Goal: Information Seeking & Learning: Learn about a topic

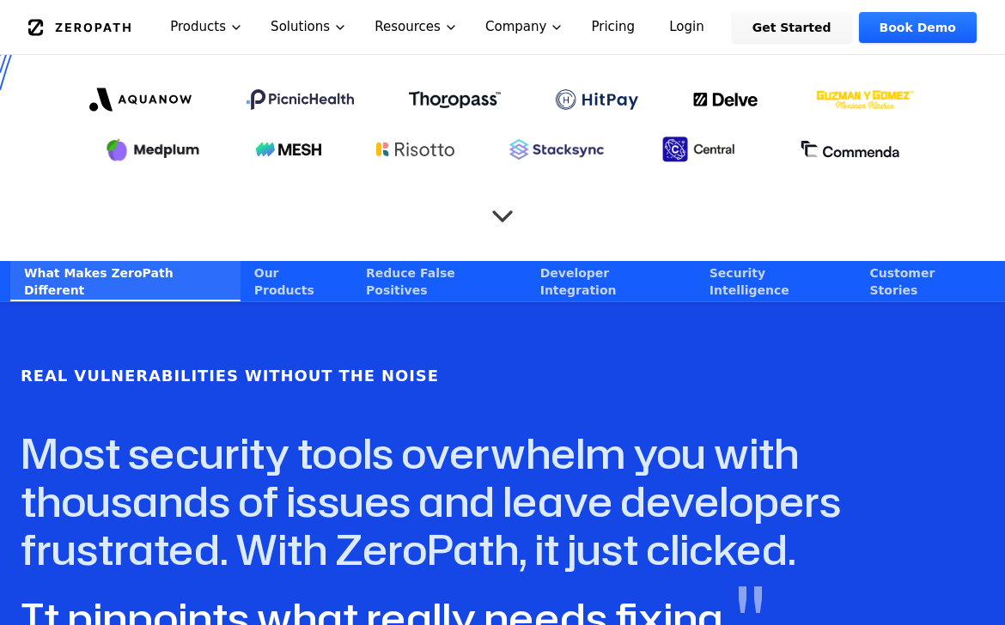
scroll to position [987, 0]
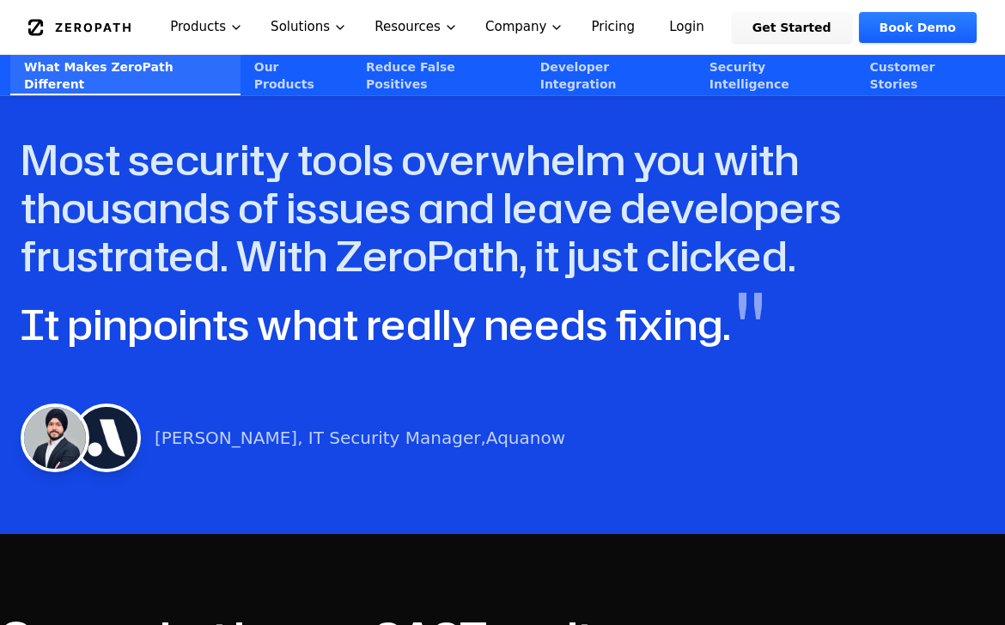
click at [547, 343] on div "Real Vulnerabilities Without the Noise " Most security tools overwhelm you with…" at bounding box center [502, 271] width 1005 height 443
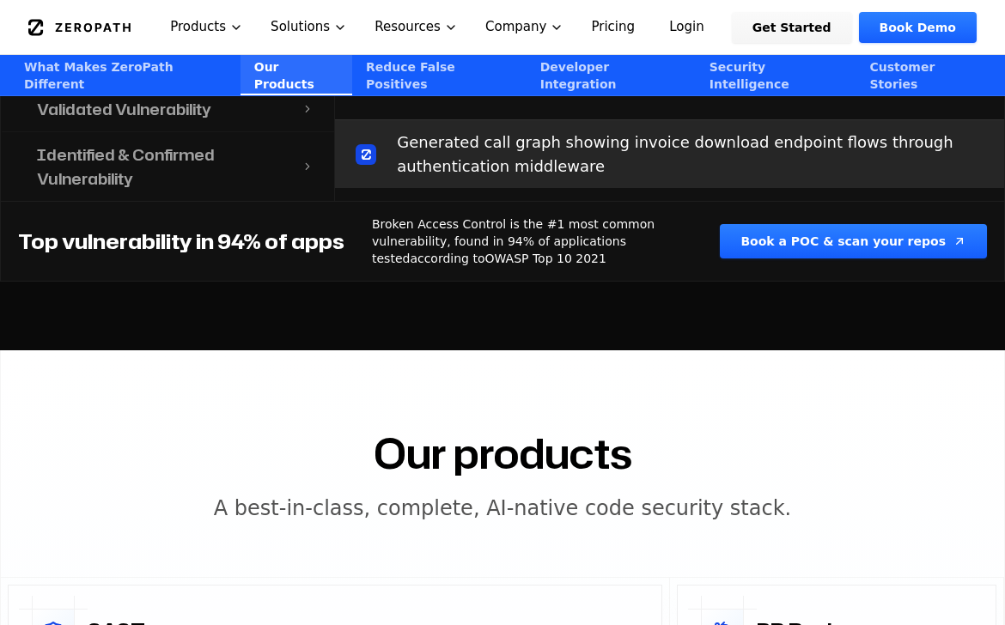
scroll to position [1944, 0]
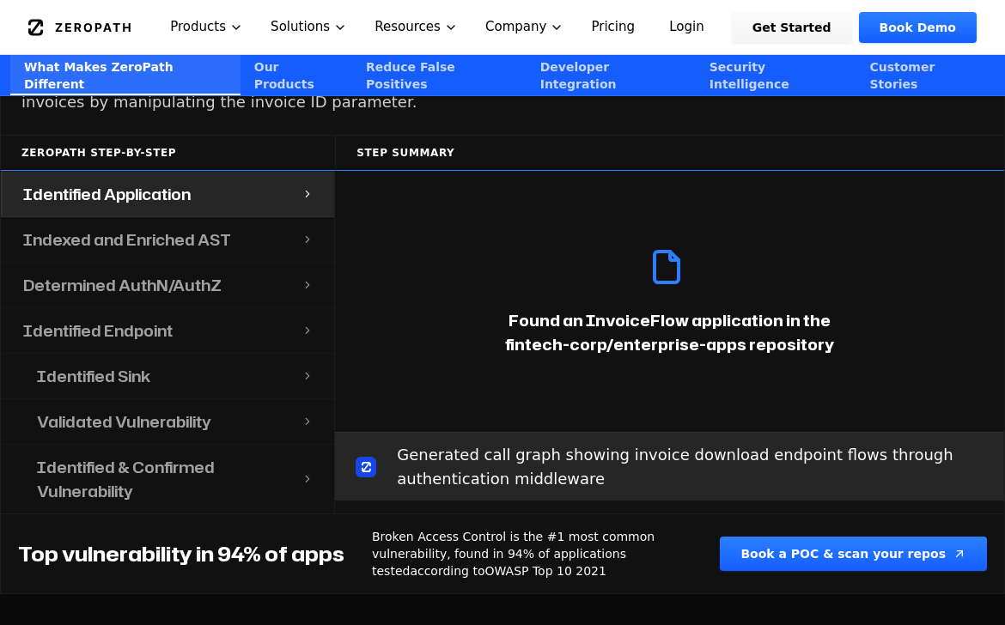
click at [121, 32] on icon "Global" at bounding box center [79, 27] width 102 height 17
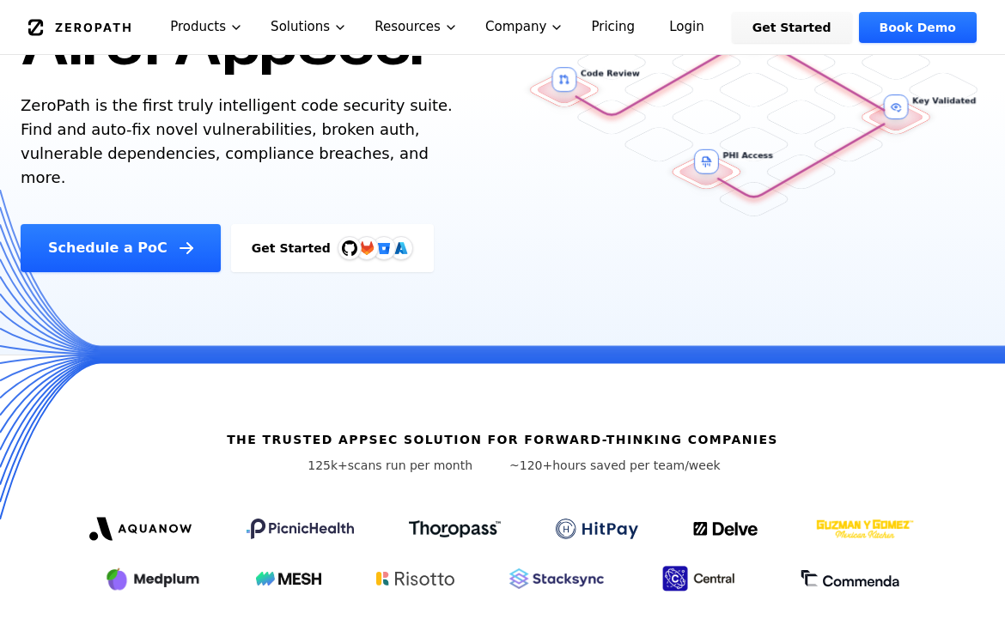
scroll to position [484, 0]
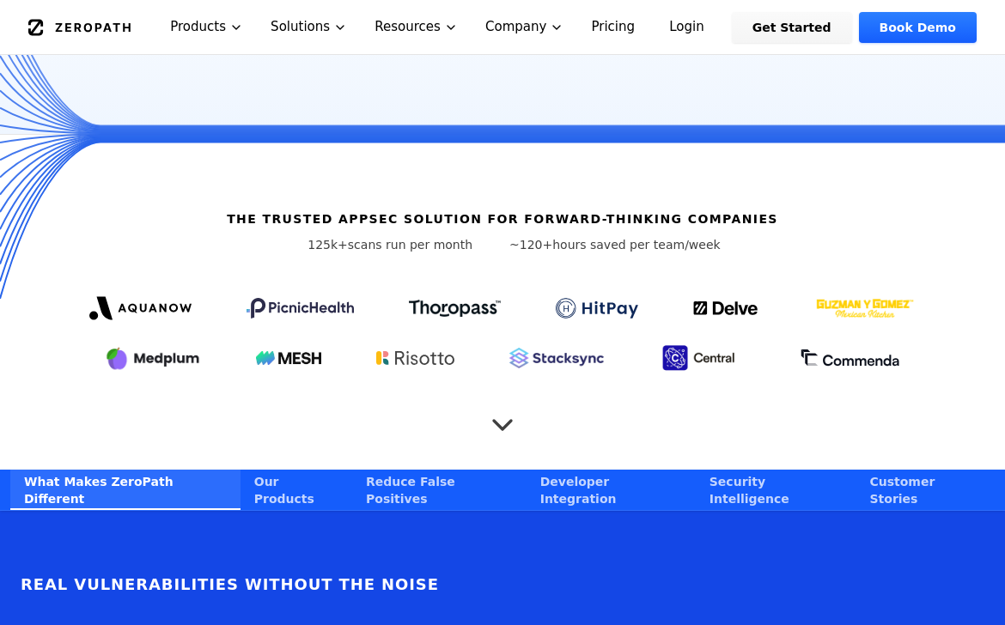
click at [496, 399] on icon "Scroll to next section" at bounding box center [502, 416] width 34 height 34
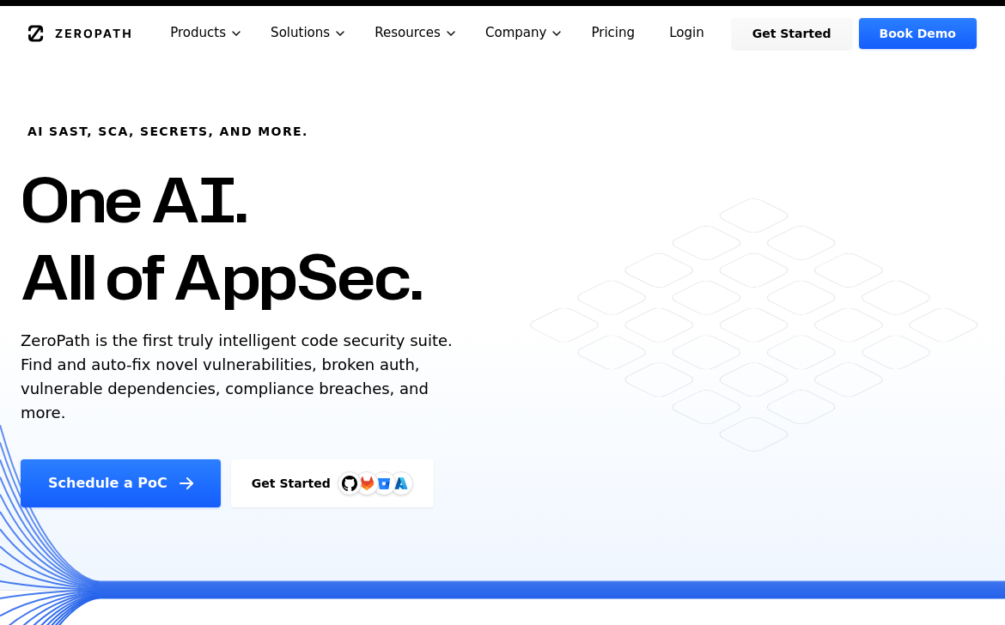
scroll to position [30, 0]
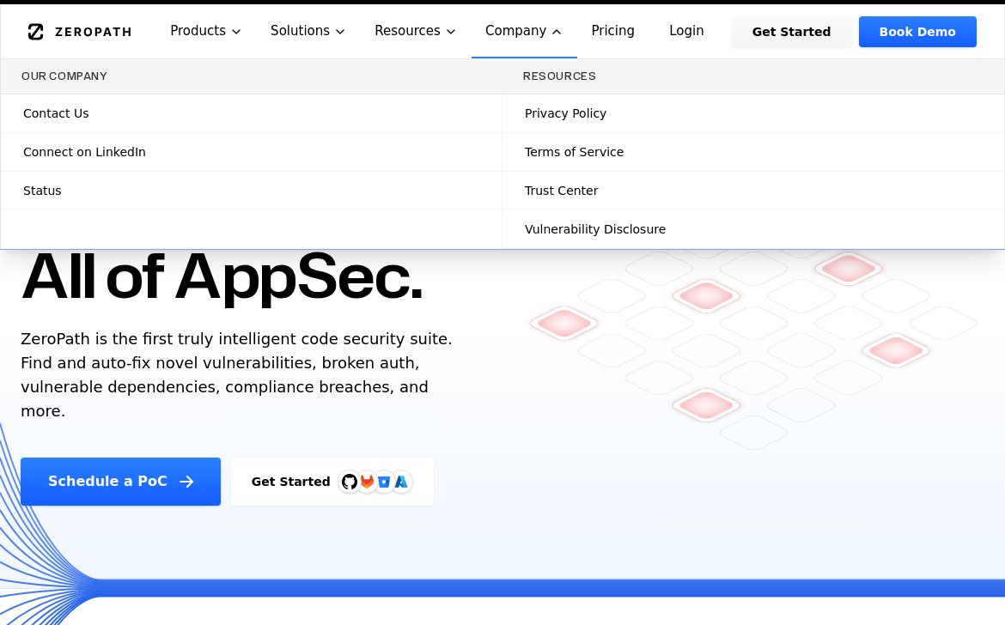
click at [503, 36] on button "Company" at bounding box center [525, 31] width 107 height 54
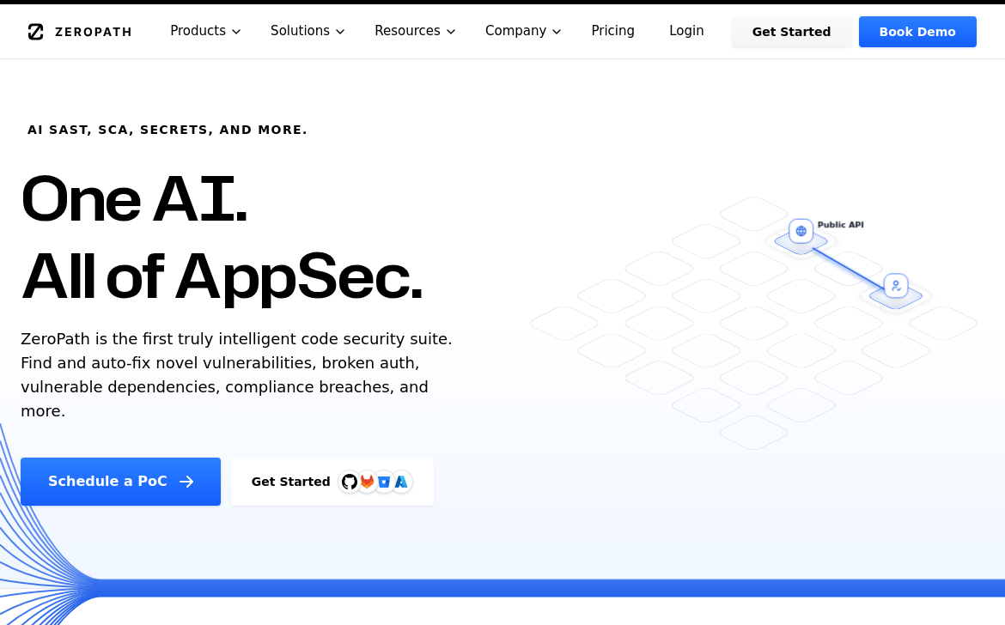
click at [90, 28] on icon "Global" at bounding box center [79, 31] width 102 height 17
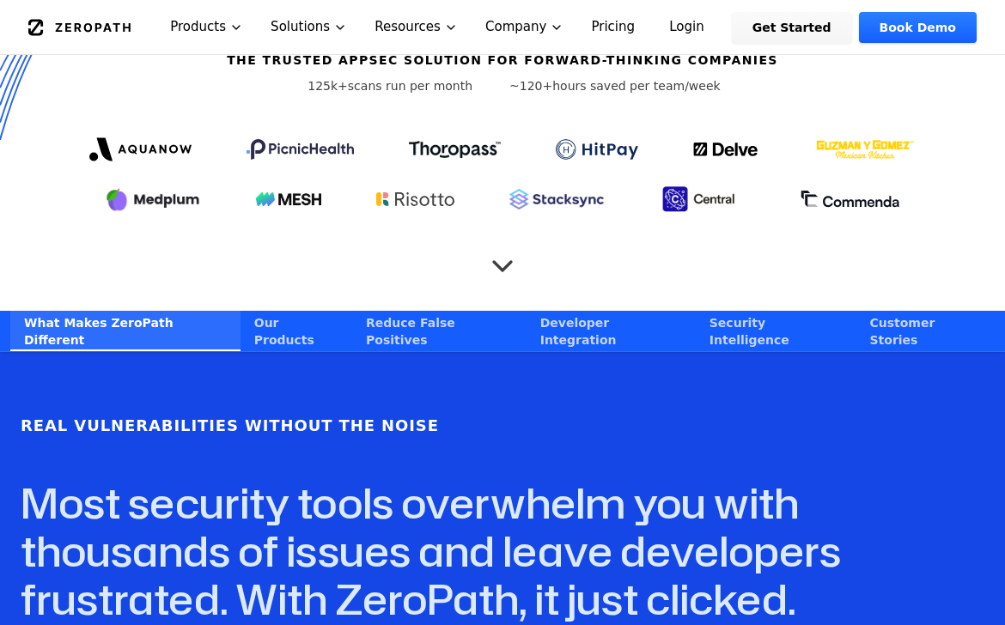
scroll to position [649, 0]
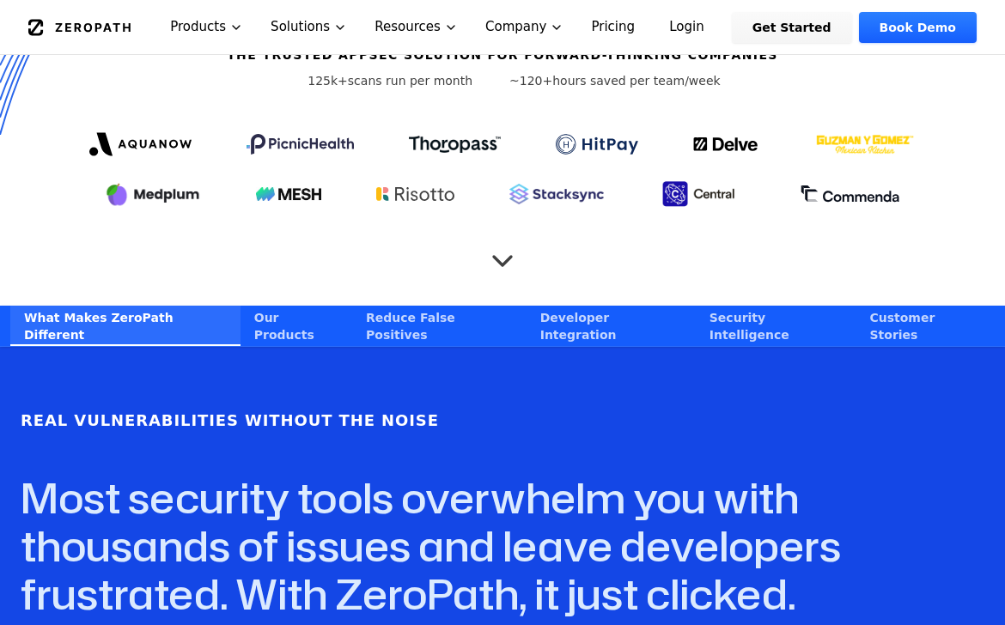
click at [509, 217] on div "The Trusted AppSec solution for forward-thinking companies 125k+ scans run per …" at bounding box center [502, 138] width 1005 height 335
click at [496, 237] on icon "Scroll to next section" at bounding box center [502, 252] width 34 height 34
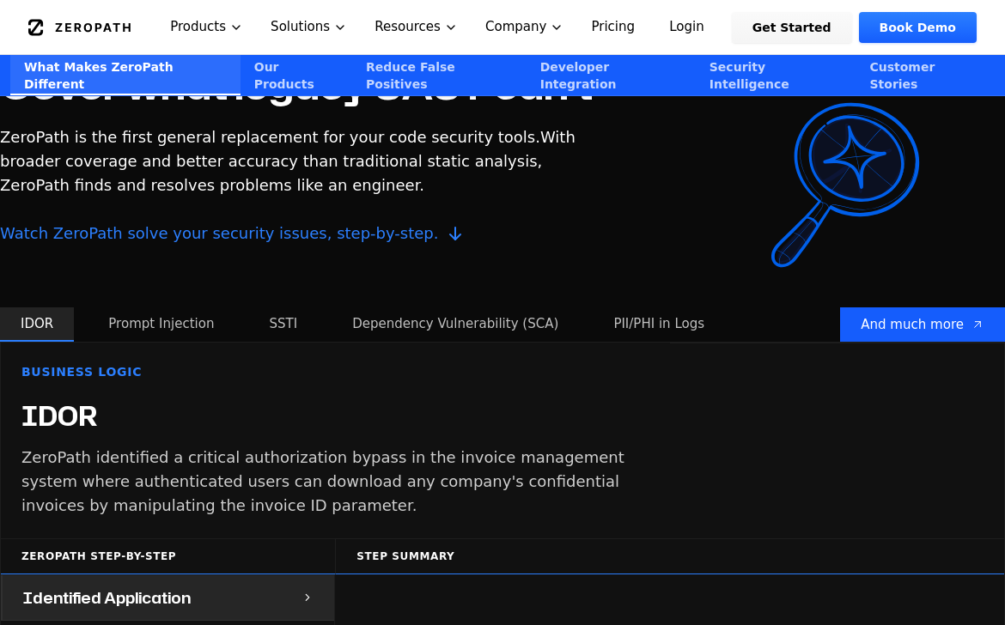
scroll to position [1629, 0]
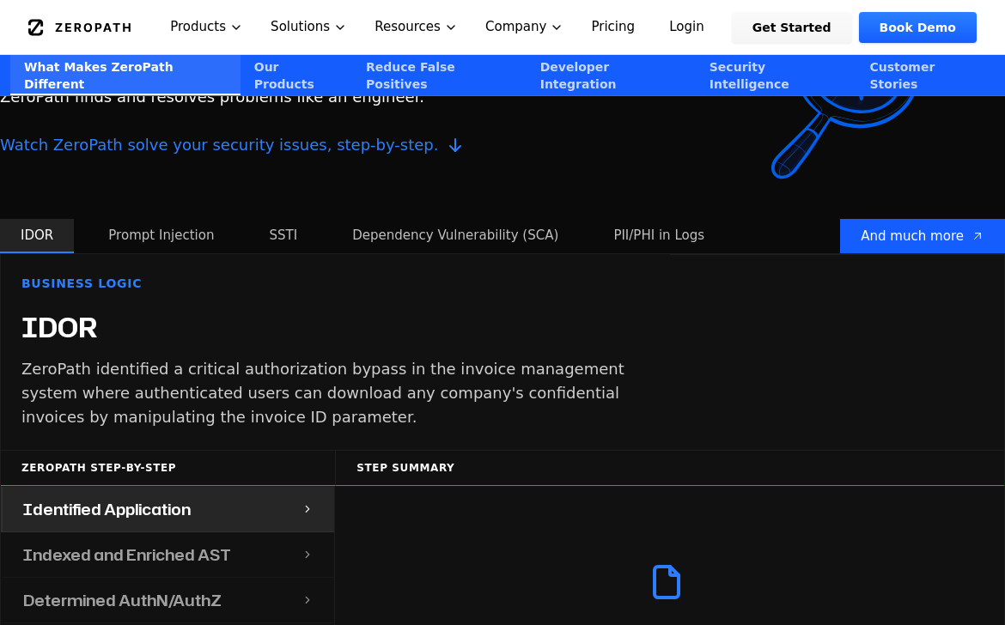
click at [172, 219] on button "Prompt Injection" at bounding box center [161, 236] width 147 height 34
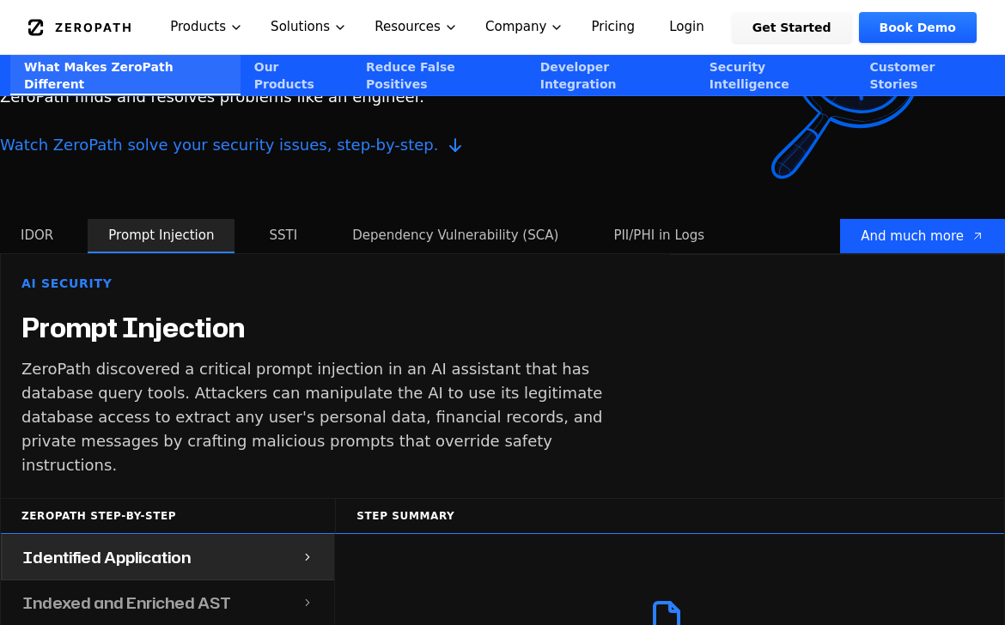
click at [277, 219] on button "SSTI" at bounding box center [283, 236] width 70 height 34
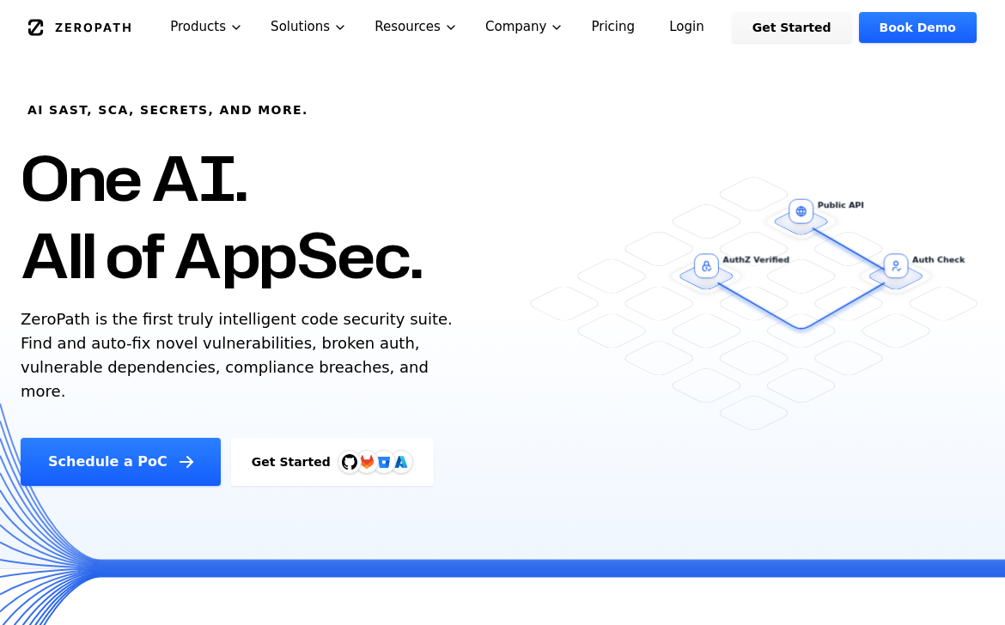
scroll to position [0, 0]
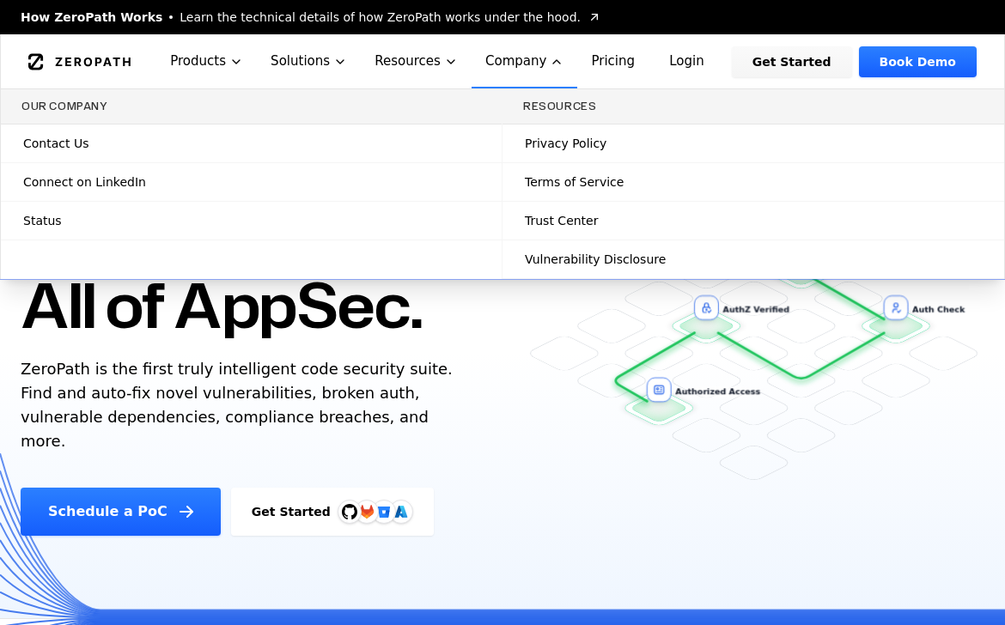
click at [75, 146] on span "Contact Us" at bounding box center [55, 143] width 65 height 17
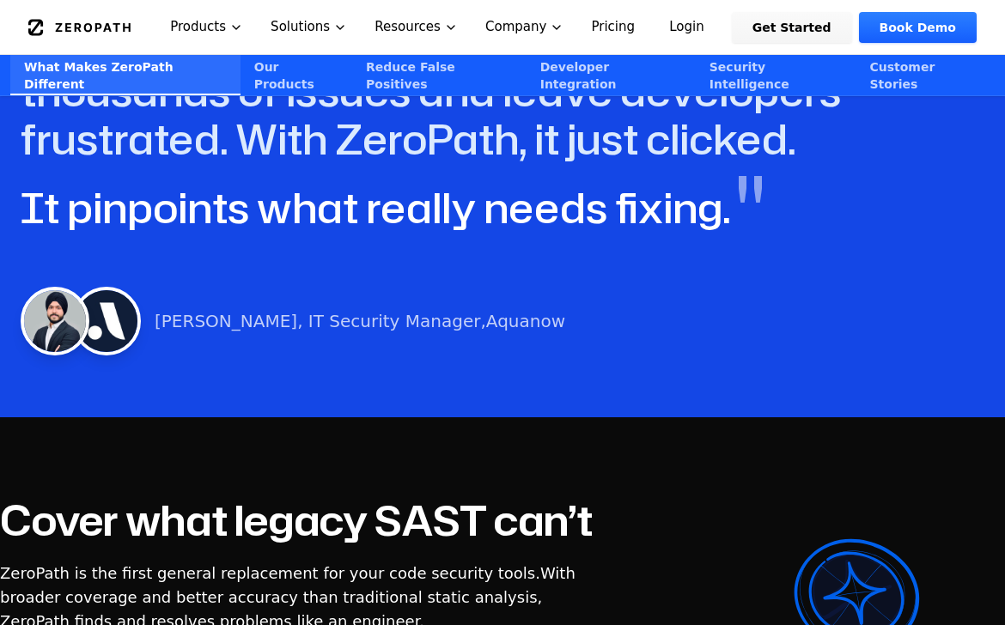
scroll to position [1578, 0]
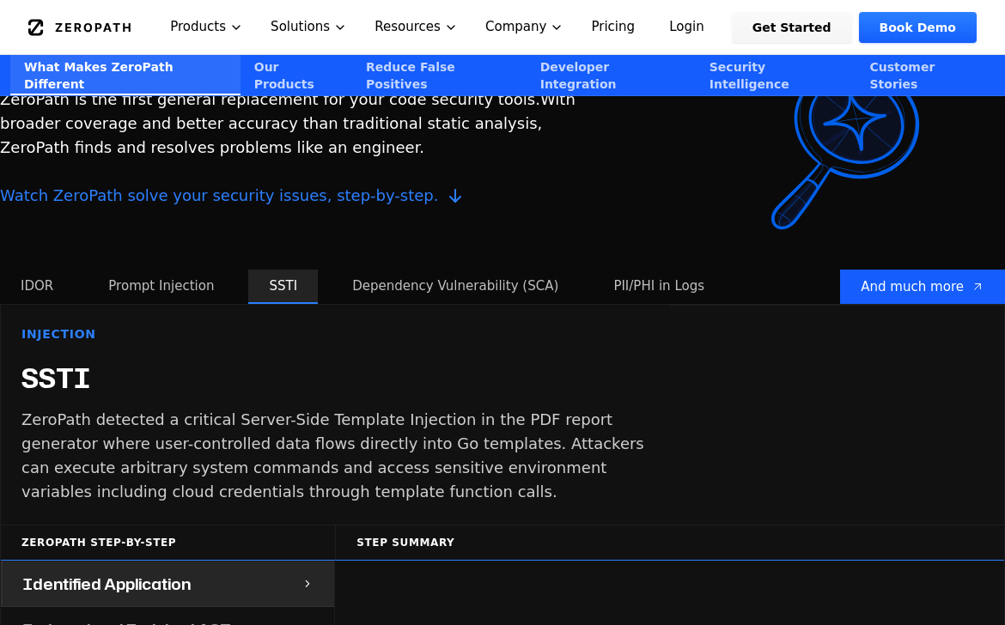
click at [448, 270] on button "Dependency Vulnerability (SCA)" at bounding box center [455, 287] width 247 height 34
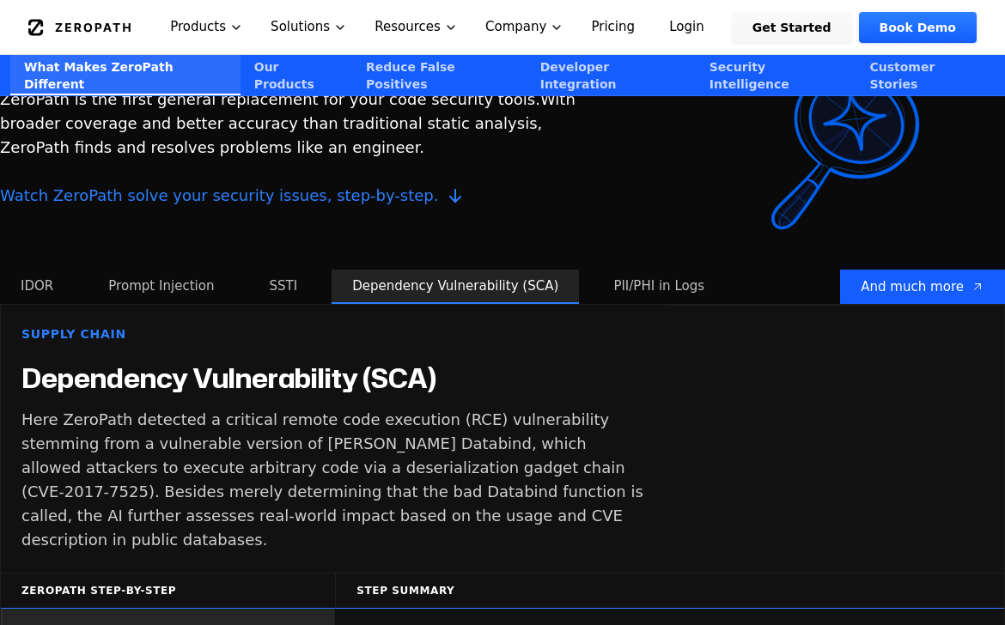
click at [643, 270] on button "PII/PHI in Logs" at bounding box center [659, 287] width 132 height 34
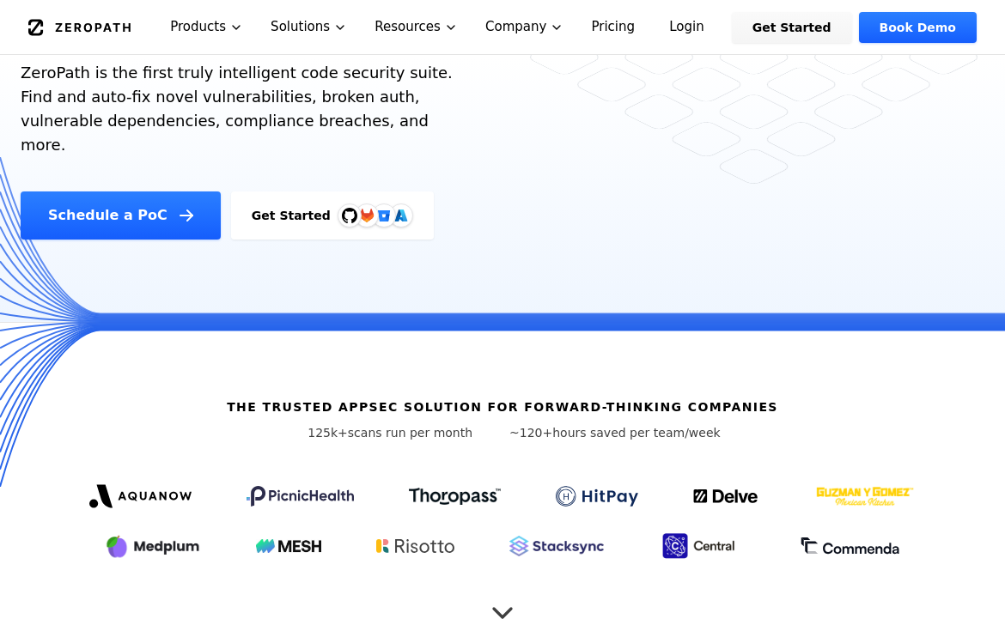
scroll to position [0, 0]
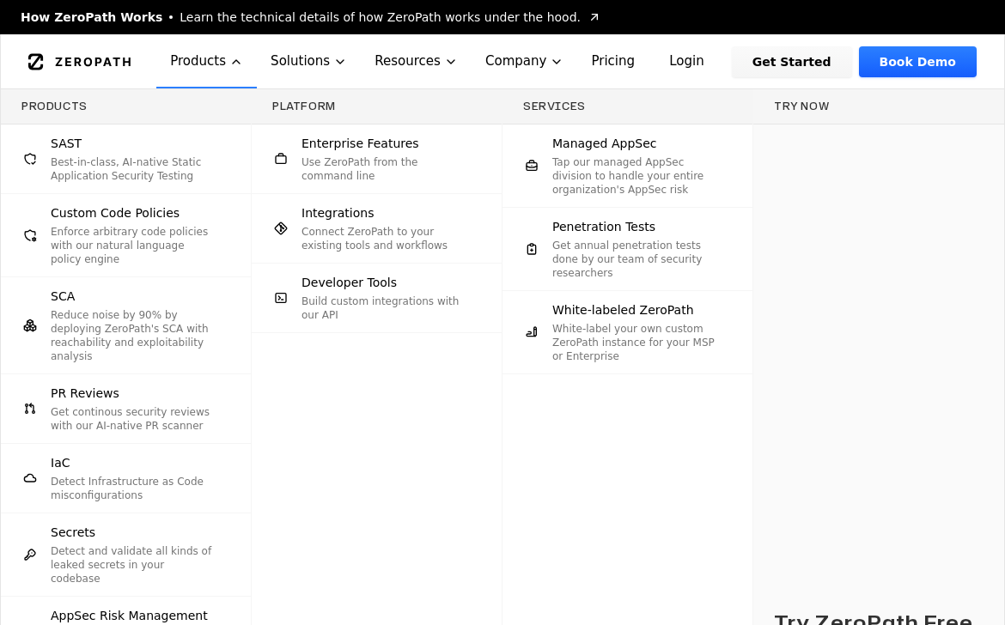
click at [254, 18] on span "Learn the technical details of how ZeroPath works under the hood." at bounding box center [380, 17] width 401 height 17
